Goal: Task Accomplishment & Management: Complete application form

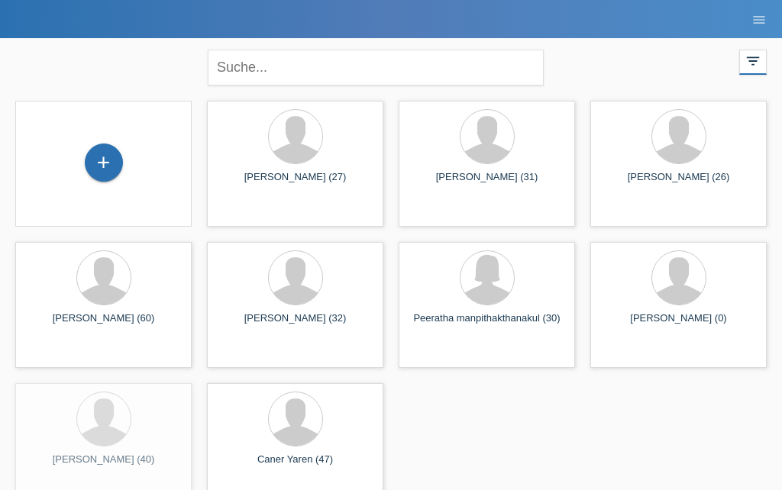
click at [91, 156] on div "+" at bounding box center [103, 163] width 37 height 26
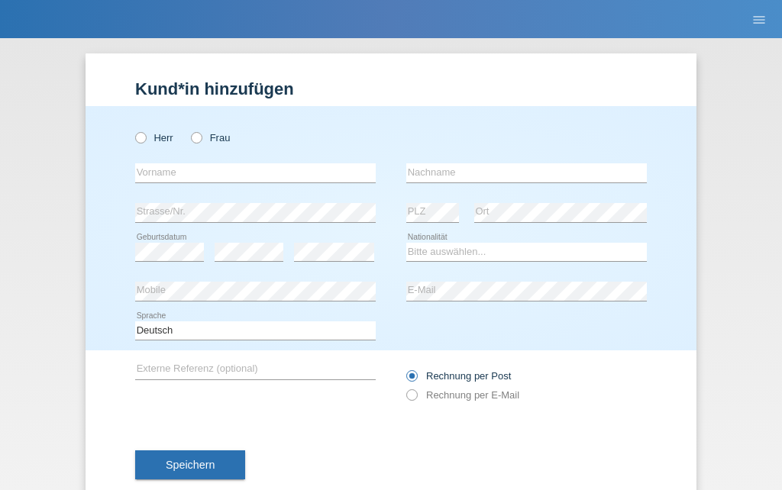
click at [154, 135] on label "Herr" at bounding box center [154, 137] width 38 height 11
click at [145, 135] on input "Herr" at bounding box center [140, 137] width 10 height 10
radio input "true"
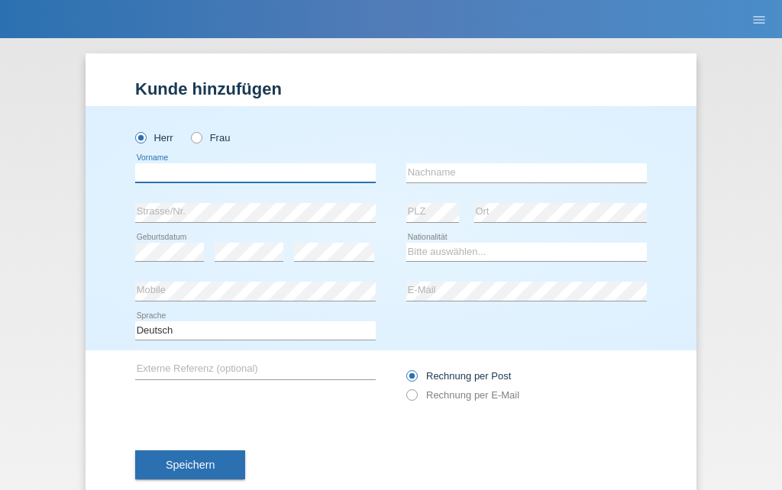
click at [174, 166] on input "text" at bounding box center [255, 172] width 240 height 19
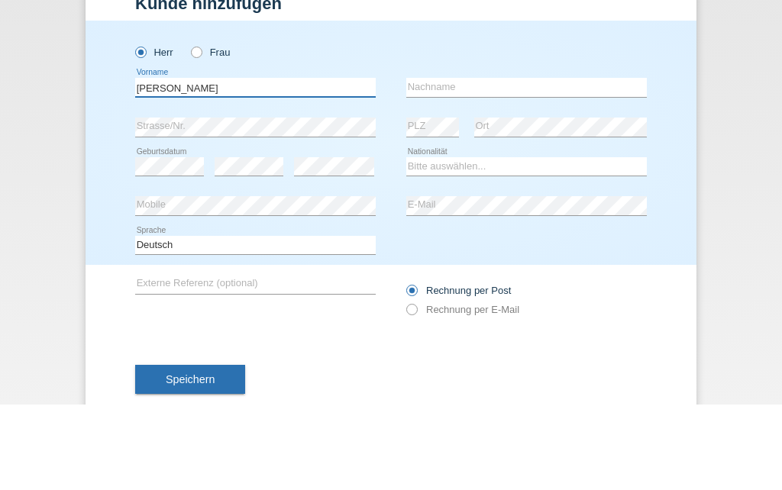
type input "De Carvalho"
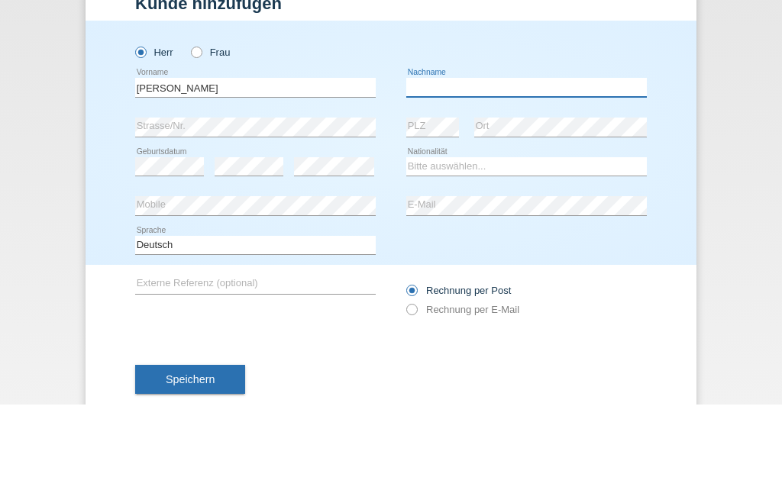
click at [494, 163] on input "text" at bounding box center [526, 172] width 240 height 19
type input "Edson"
click at [147, 233] on div "error Geburtsdatum" at bounding box center [169, 252] width 69 height 39
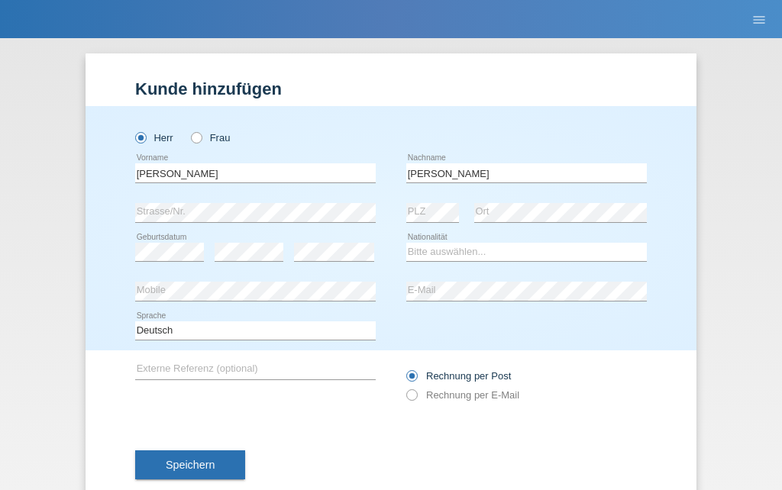
click at [92, 88] on div "Kund*in hinzufügen Kunde hinzufügen Kundin hinzufügen Herr Frau De Carvalho err…" at bounding box center [390, 281] width 611 height 456
click at [451, 250] on select "Bitte auswählen... Schweiz Deutschland Liechtenstein Österreich ------------ Af…" at bounding box center [526, 252] width 240 height 18
select select "BR"
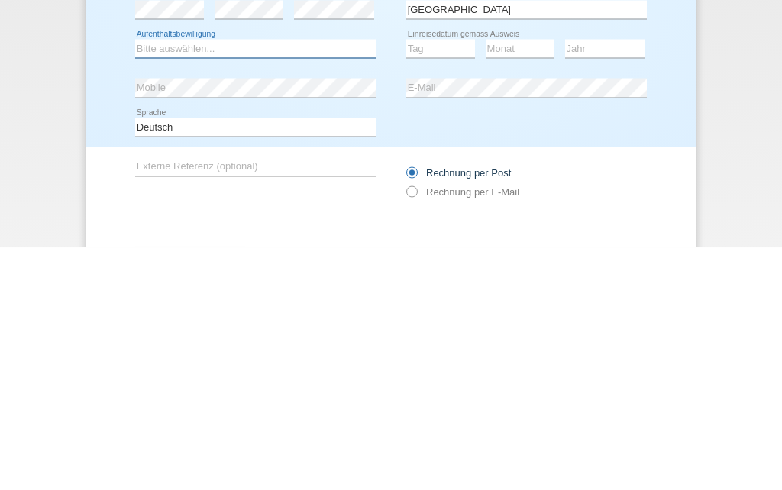
click at [185, 282] on select "Bitte auswählen... C B B - Flüchtlingsstatus Andere" at bounding box center [255, 291] width 240 height 18
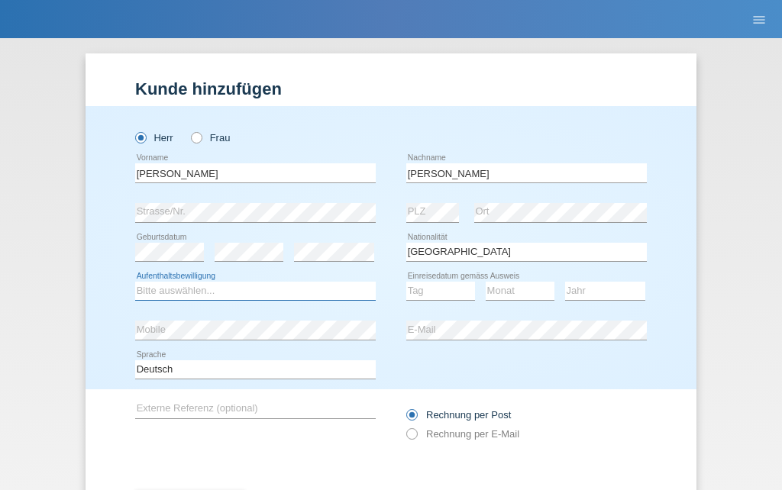
select select "C"
click at [440, 291] on select "Tag 01 02 03 04 05 06 07 08 09 10 11" at bounding box center [440, 291] width 69 height 18
select select "13"
click at [524, 288] on select "Monat 01 02 03 04 05 06 07 08 09 10 11" at bounding box center [519, 291] width 69 height 18
select select "03"
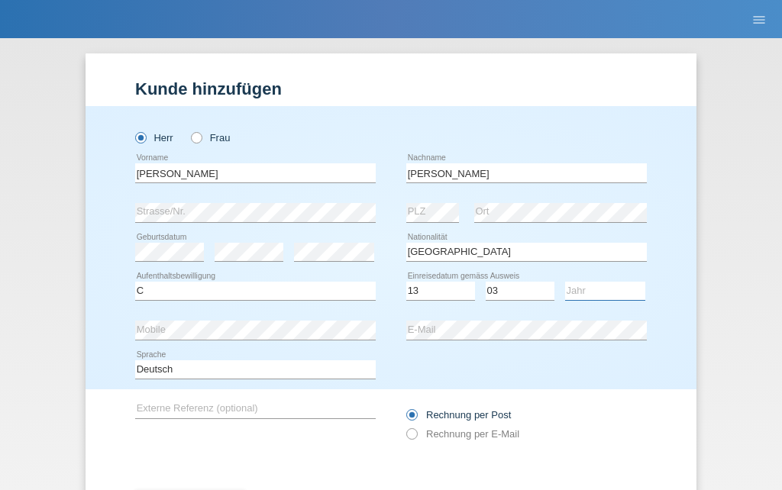
click at [618, 288] on select "Jahr 2025 2024 2023 2022 2021 2020 2019 2018 2017 2016 2015 2014 2013 2012 2011…" at bounding box center [605, 291] width 80 height 18
select select "1994"
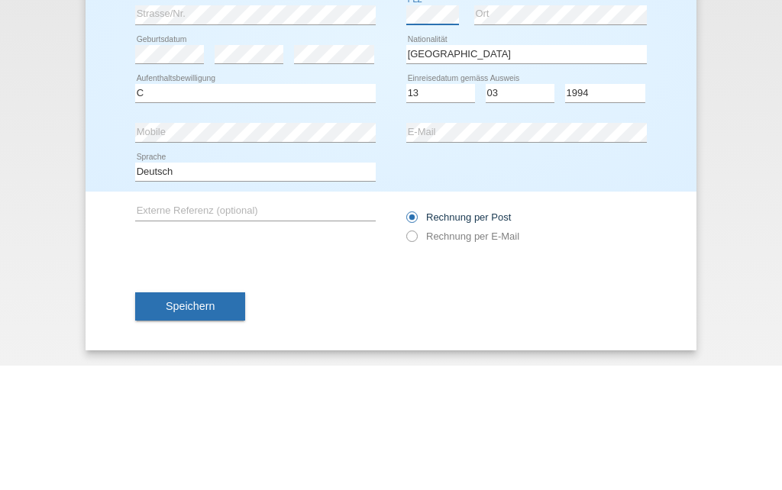
scroll to position [79, 0]
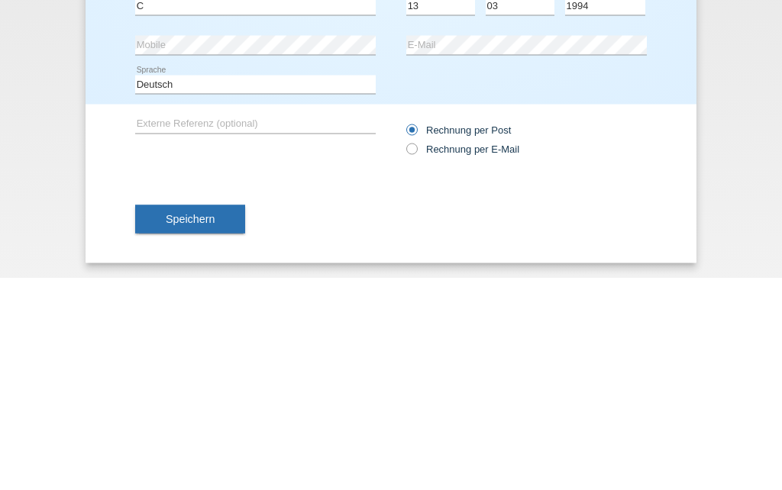
click at [450, 355] on label "Rechnung per E-Mail" at bounding box center [462, 360] width 113 height 11
click at [416, 355] on input "Rechnung per E-Mail" at bounding box center [411, 364] width 10 height 19
radio input "true"
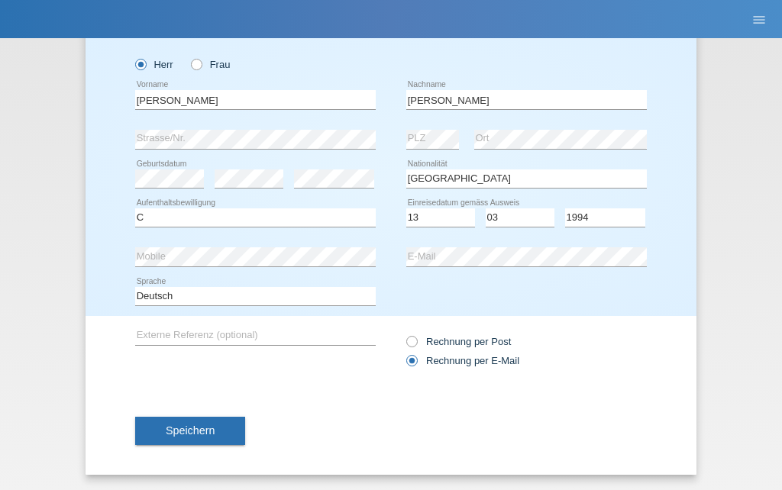
click at [193, 428] on span "Speichern" at bounding box center [190, 430] width 49 height 12
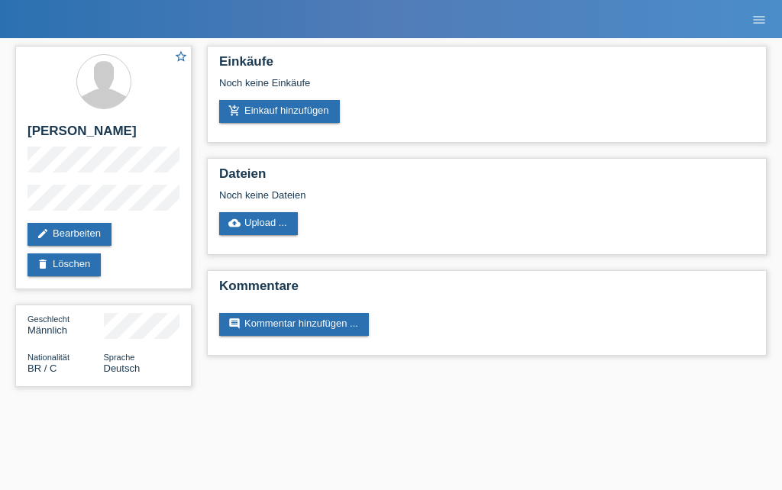
click at [279, 108] on link "add_shopping_cart Einkauf hinzufügen" at bounding box center [279, 111] width 121 height 23
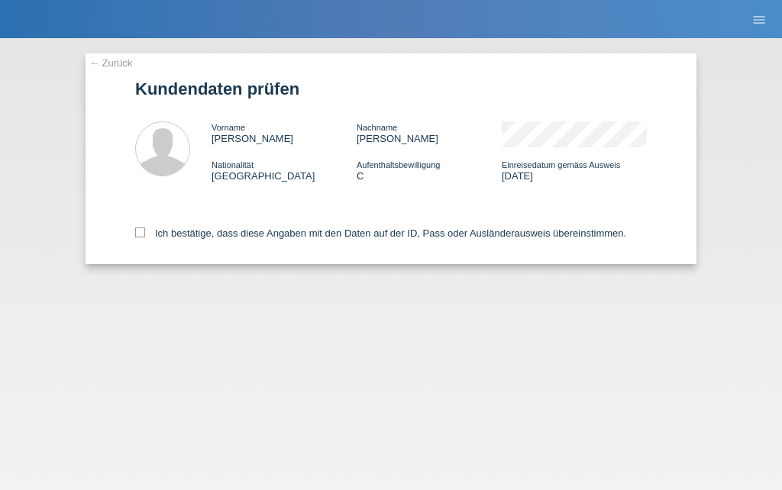
click at [171, 239] on label "Ich bestätige, dass diese Angaben mit den Daten auf der ID, Pass oder Ausländer…" at bounding box center [380, 232] width 491 height 11
click at [145, 237] on input "Ich bestätige, dass diese Angaben mit den Daten auf der ID, Pass oder Ausländer…" at bounding box center [140, 232] width 10 height 10
checkbox input "true"
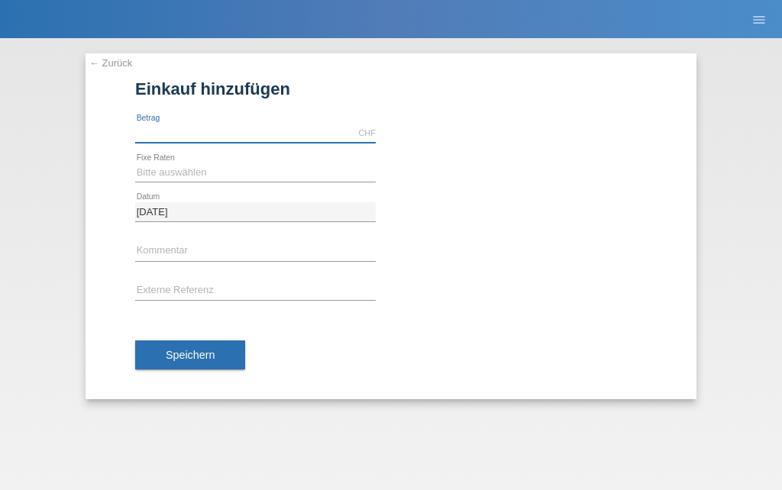
click at [209, 124] on input "text" at bounding box center [255, 133] width 240 height 19
click at [500, 123] on div at bounding box center [526, 119] width 240 height 11
type input "11400.00"
click at [226, 167] on select "Bitte auswählen 6 Raten 12 Raten 18 Raten 24 Raten 36 Raten 48 Raten" at bounding box center [255, 172] width 240 height 18
select select "497"
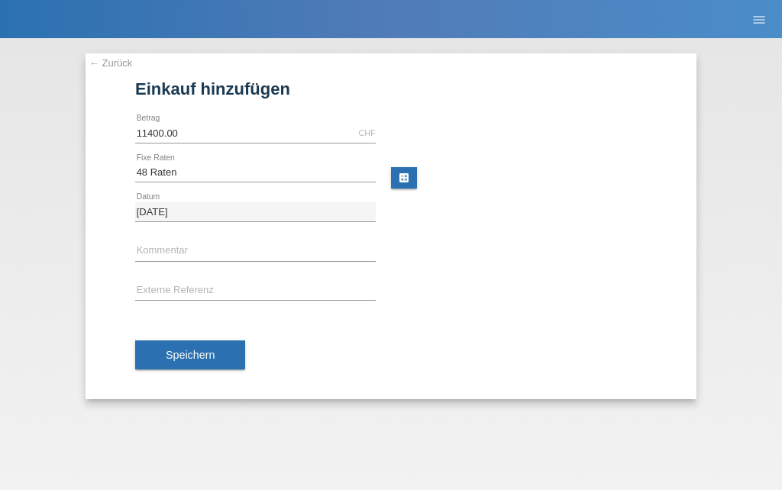
click at [189, 349] on span "Speichern" at bounding box center [190, 355] width 49 height 12
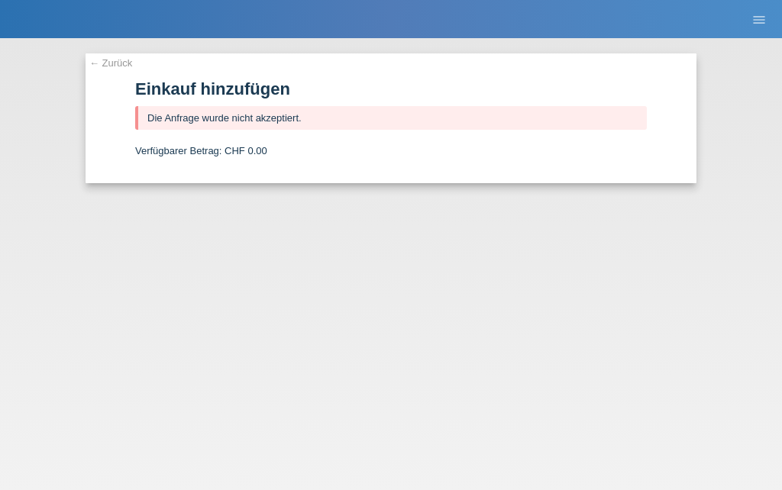
click at [111, 66] on link "← Zurück" at bounding box center [110, 62] width 43 height 11
